Goal: Task Accomplishment & Management: Use online tool/utility

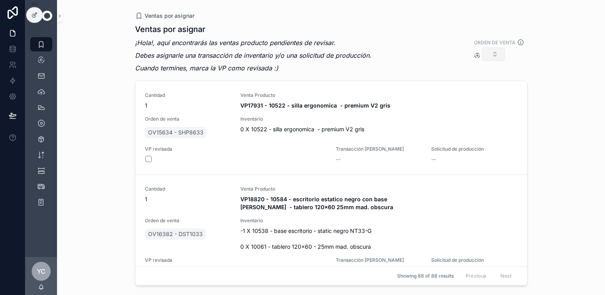
click at [493, 50] on button "Select Button" at bounding box center [492, 53] width 23 height 13
type input "*******"
click at [488, 83] on span "OV17557 - SHP9317" at bounding box center [475, 85] width 53 height 8
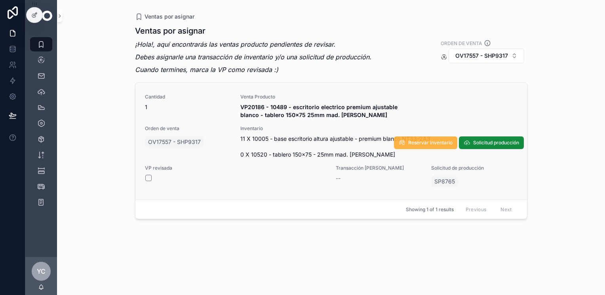
click at [424, 140] on span "Reservar inventario" at bounding box center [430, 143] width 44 height 6
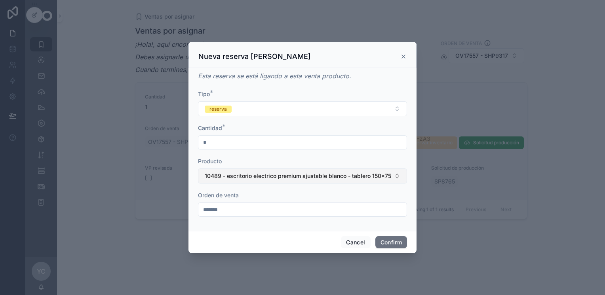
click at [278, 172] on span "10489 - escritorio electrico premium ajustable blanco - tablero 150x75 25mm mad…" at bounding box center [298, 176] width 186 height 8
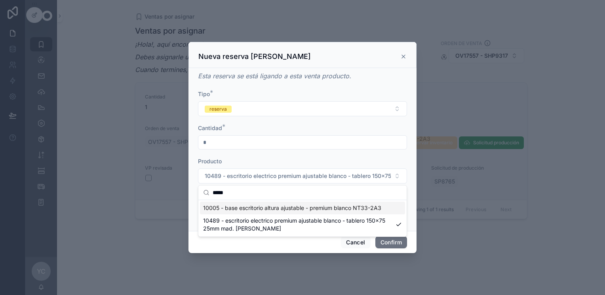
type input "*****"
click at [280, 208] on span "10005 - base escritorio altura ajustable - premium blanco NT33-2A3" at bounding box center [292, 208] width 178 height 8
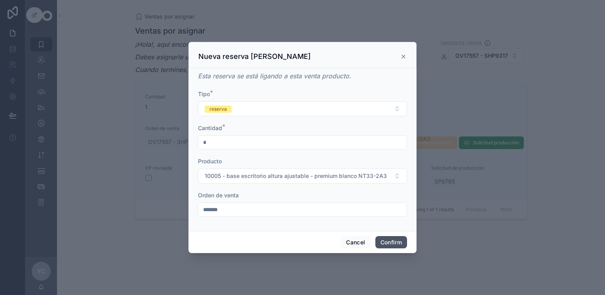
click at [396, 242] on button "Confirm" at bounding box center [391, 242] width 32 height 13
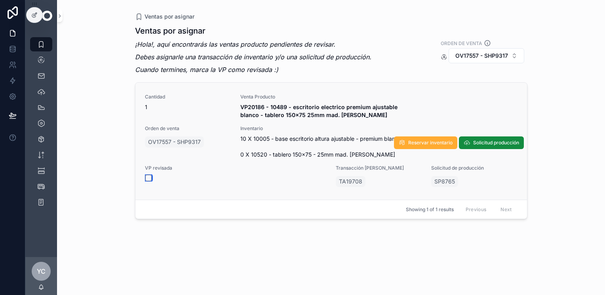
click at [147, 175] on button "scrollable content" at bounding box center [148, 178] width 6 height 6
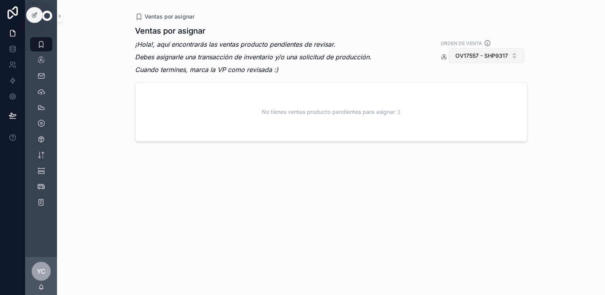
click at [499, 55] on span "OV17557 - SHP9317" at bounding box center [481, 56] width 53 height 8
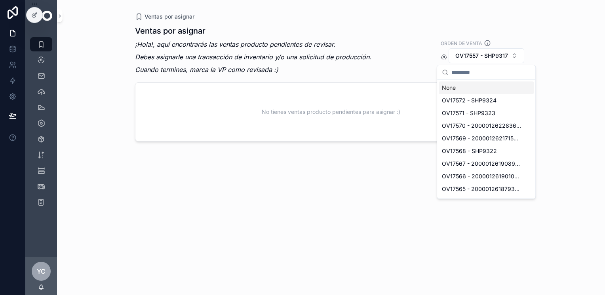
click at [454, 86] on div "None" at bounding box center [485, 87] width 95 height 13
